Goal: Task Accomplishment & Management: Use online tool/utility

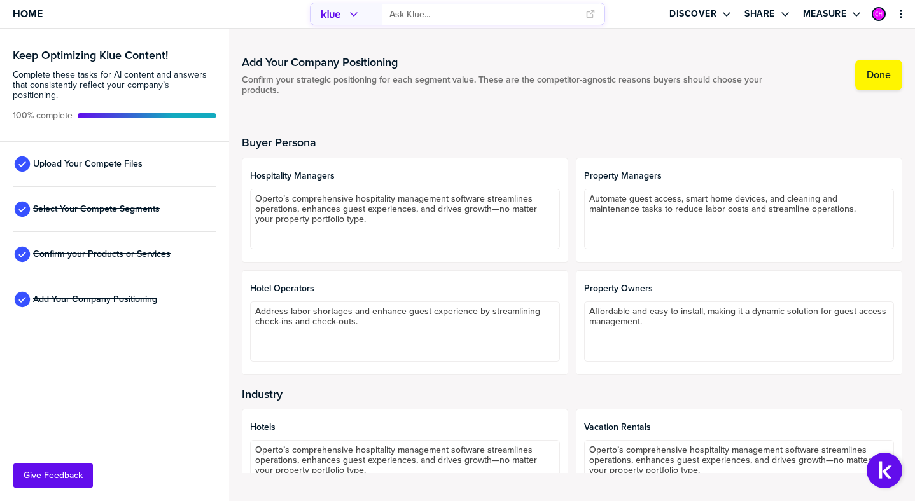
click at [110, 317] on div "Keep Optimizing Klue Content! Complete these tasks for AI content and answers t…" at bounding box center [114, 265] width 229 height 472
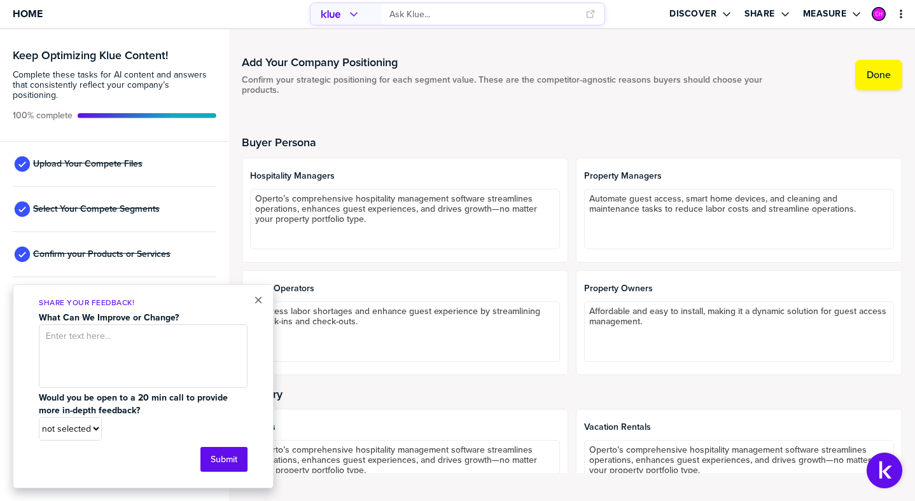
click at [183, 170] on div "Upload Your Compete Files" at bounding box center [115, 164] width 204 height 45
click at [258, 302] on button "×" at bounding box center [258, 300] width 9 height 15
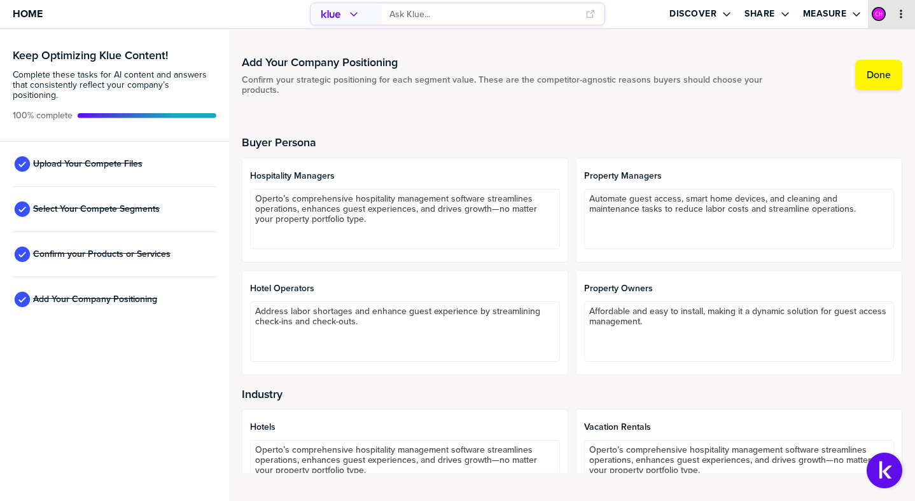
click at [901, 11] on icon "primary" at bounding box center [901, 14] width 10 height 10
click at [876, 72] on label "Done" at bounding box center [878, 75] width 24 height 13
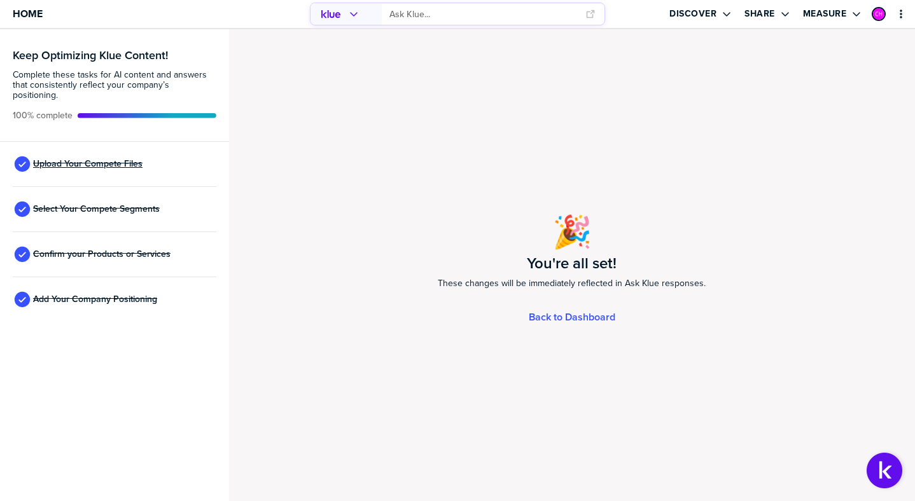
click at [78, 159] on span "Upload Your Compete Files" at bounding box center [87, 164] width 109 height 10
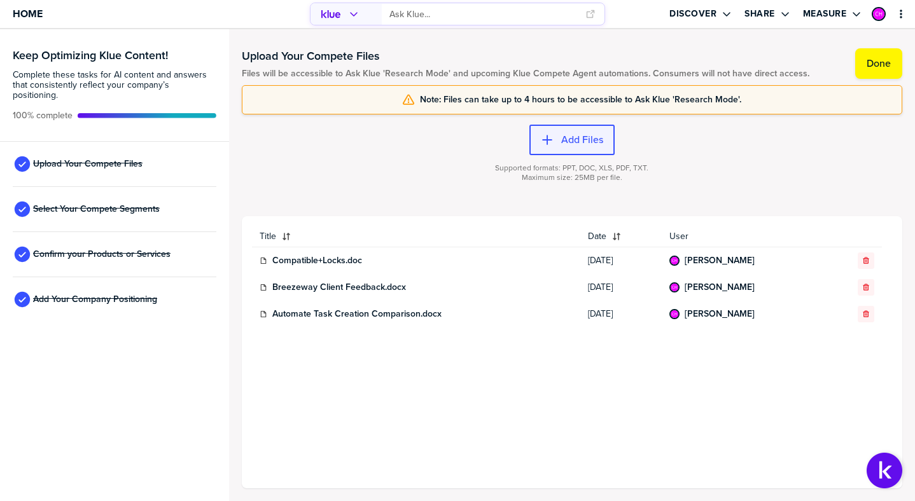
click at [576, 142] on label "Add Files" at bounding box center [582, 140] width 42 height 13
